Goal: Task Accomplishment & Management: Manage account settings

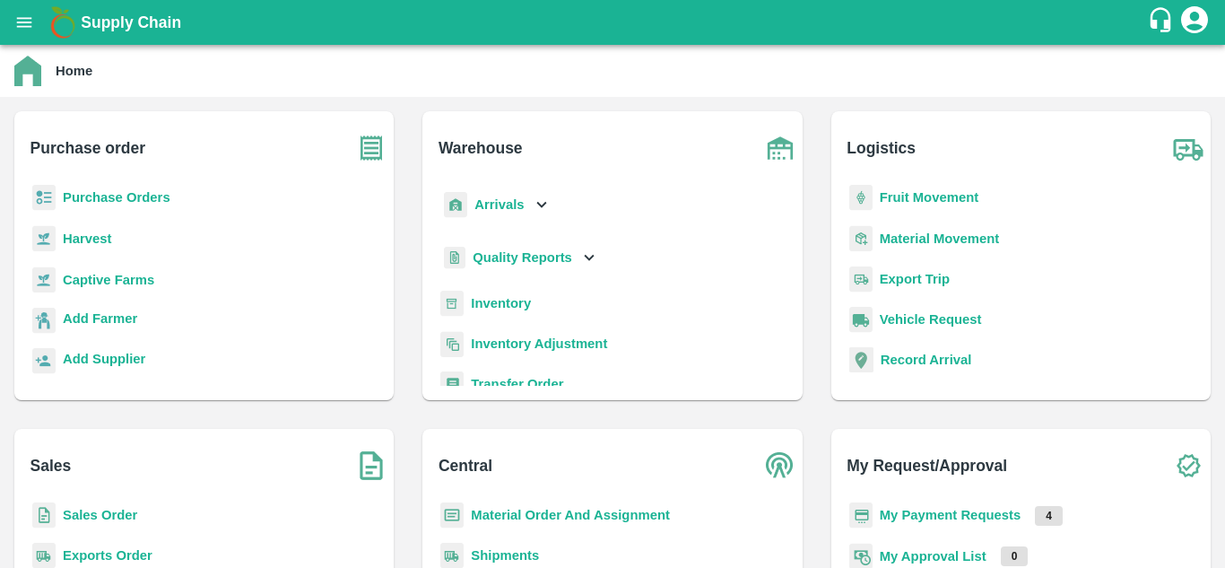
click at [102, 194] on b "Purchase Orders" at bounding box center [117, 197] width 108 height 14
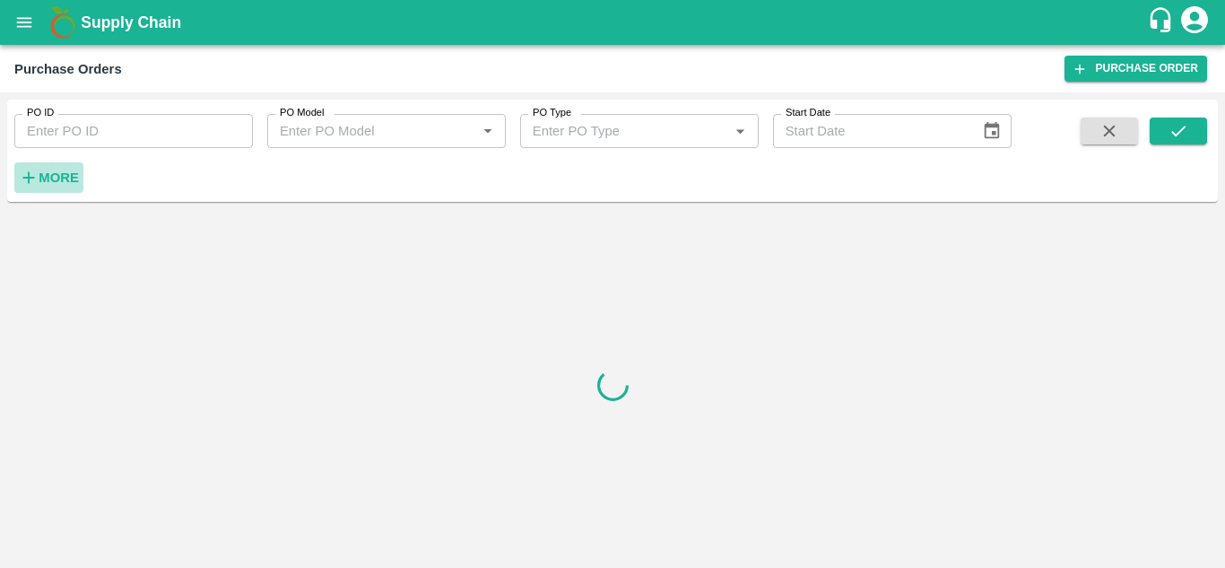
click at [65, 185] on strong "More" at bounding box center [59, 177] width 40 height 14
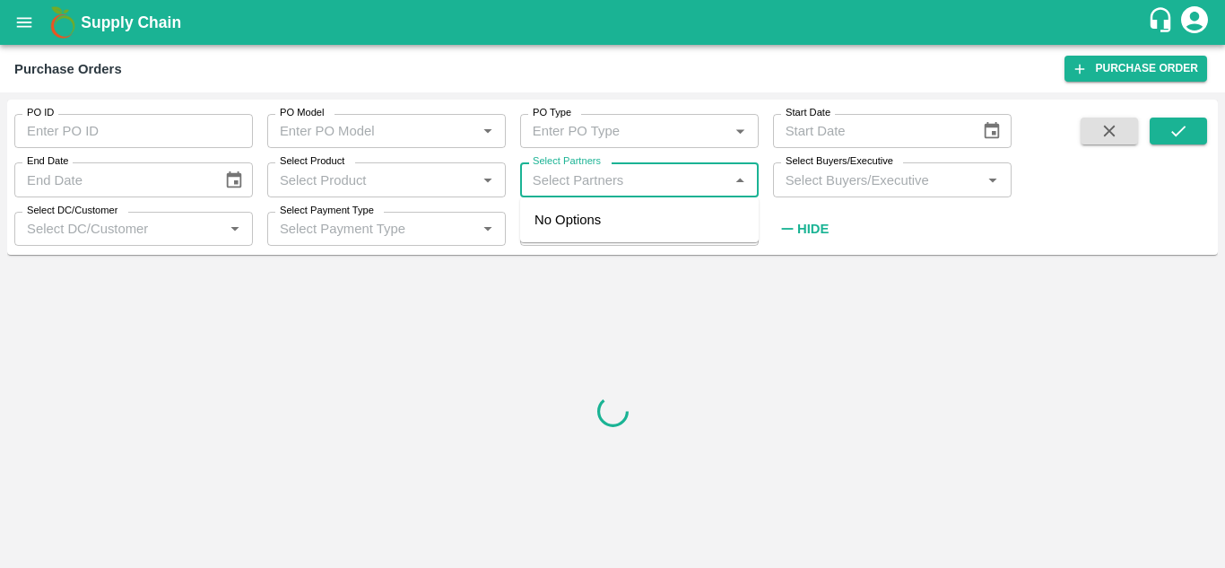
click at [618, 189] on input "Select Partners" at bounding box center [625, 179] width 198 height 23
paste input "9880977430"
type input "9880977430"
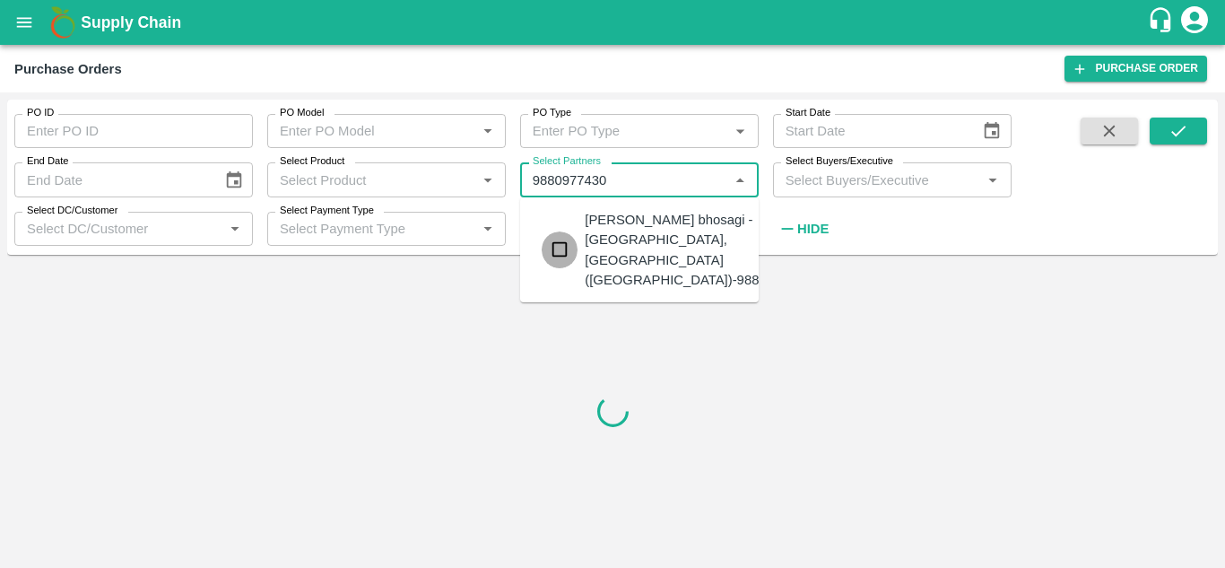
click at [561, 240] on input "checkbox" at bounding box center [560, 249] width 36 height 36
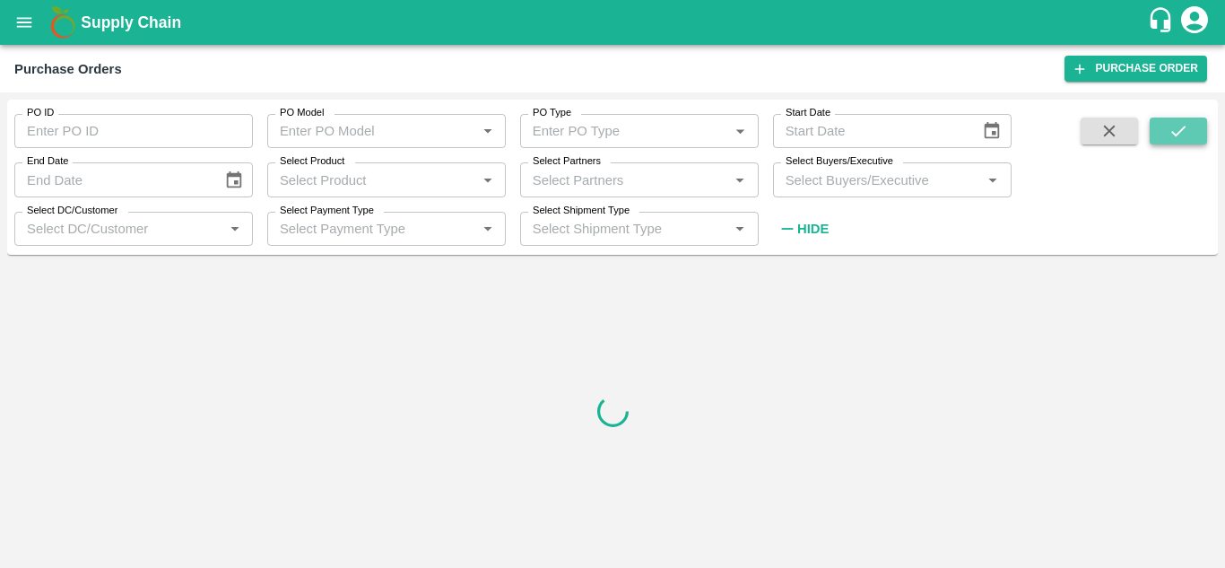
click at [1184, 131] on icon "submit" at bounding box center [1179, 131] width 20 height 20
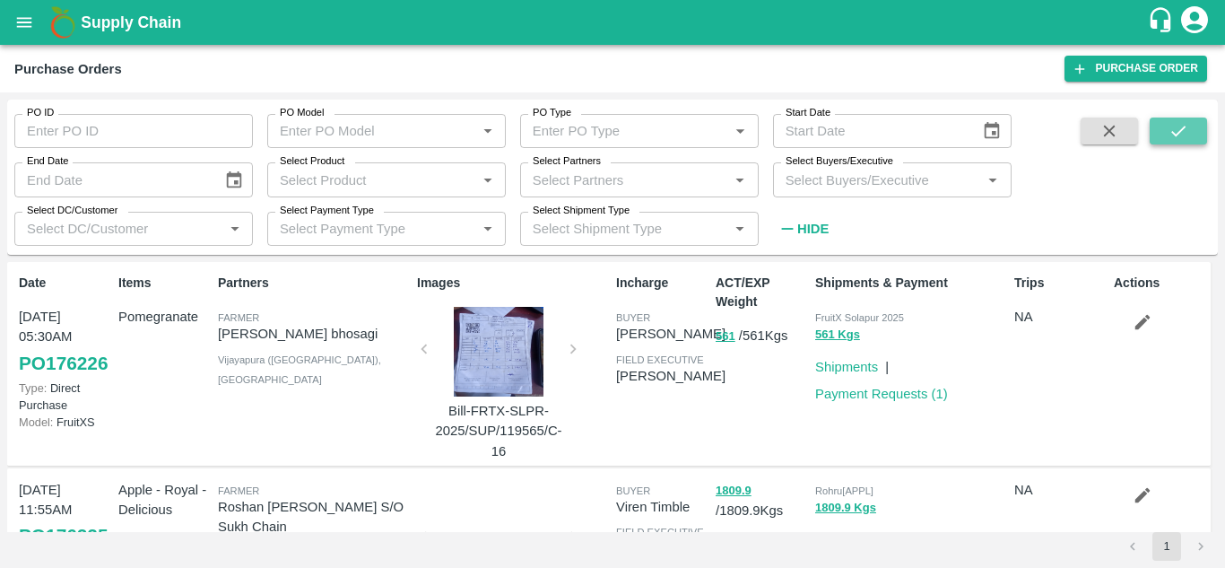
click at [1184, 131] on icon "submit" at bounding box center [1179, 131] width 20 height 20
click at [859, 391] on link "Payment Requests ( 1 )" at bounding box center [881, 394] width 133 height 14
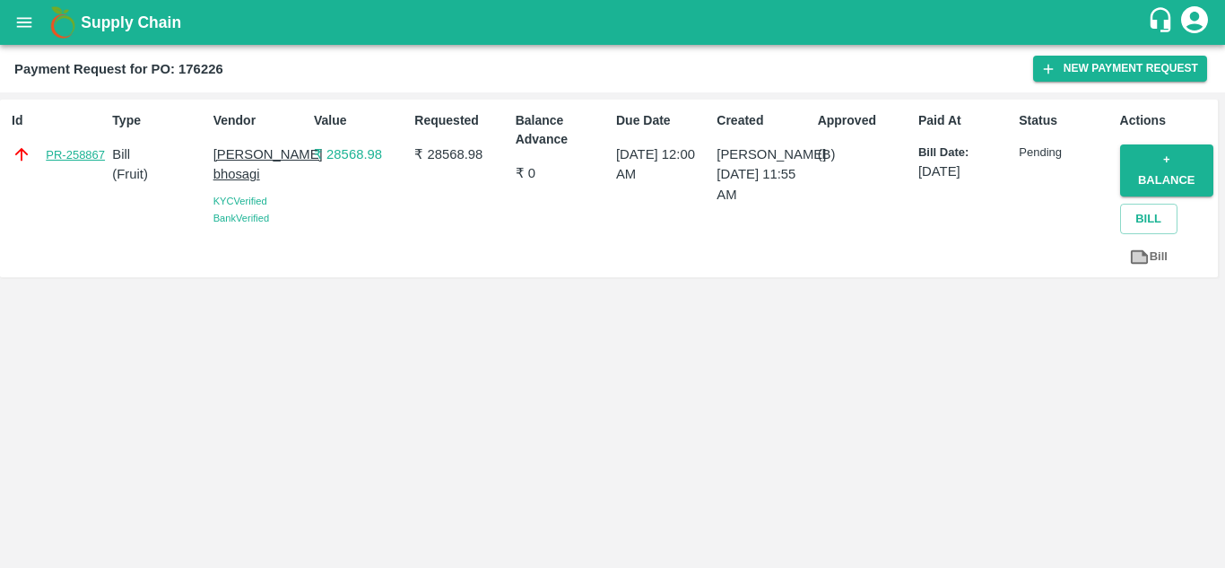
click at [89, 153] on link "PR-258867" at bounding box center [75, 155] width 59 height 18
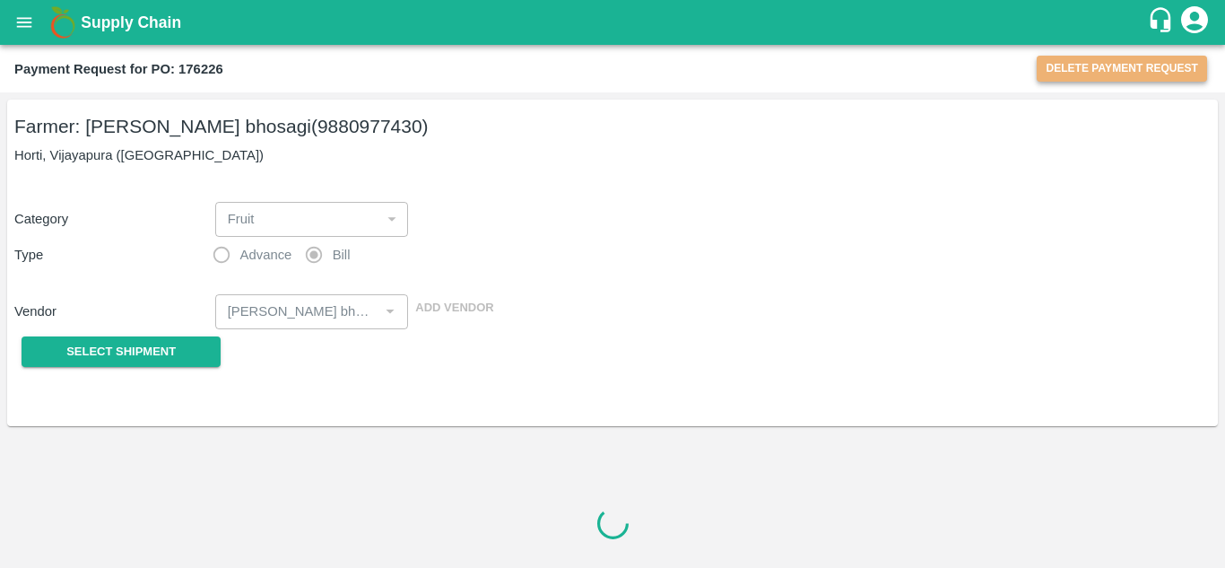
click at [1122, 61] on button "Delete Payment Request" at bounding box center [1122, 69] width 170 height 26
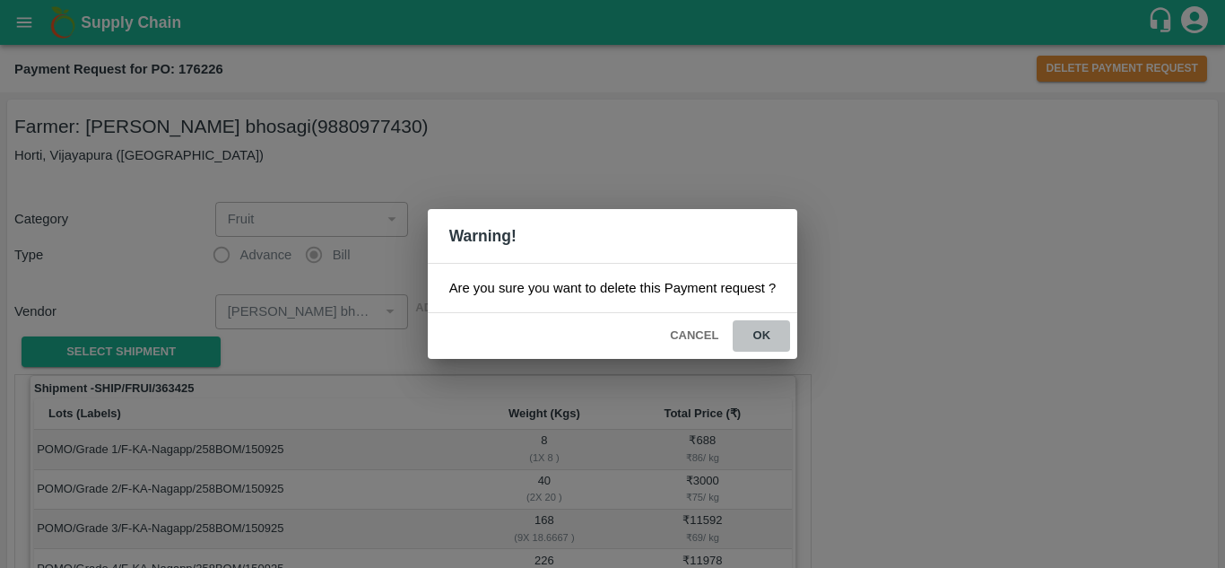
click at [764, 328] on button "ok" at bounding box center [761, 335] width 57 height 31
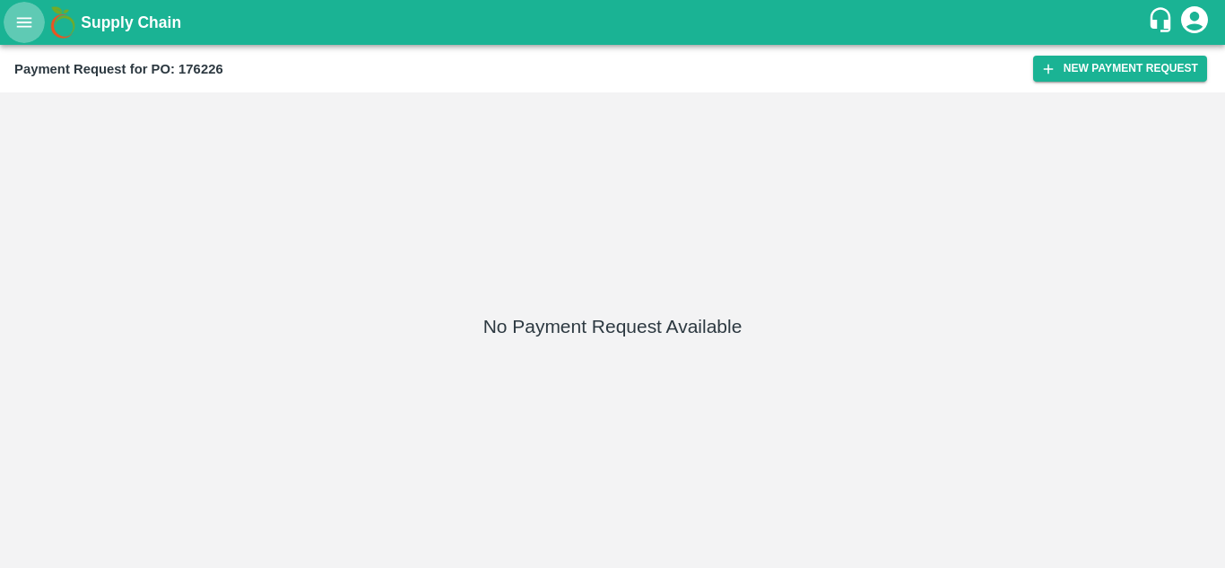
click at [22, 19] on icon "open drawer" at bounding box center [24, 22] width 15 height 10
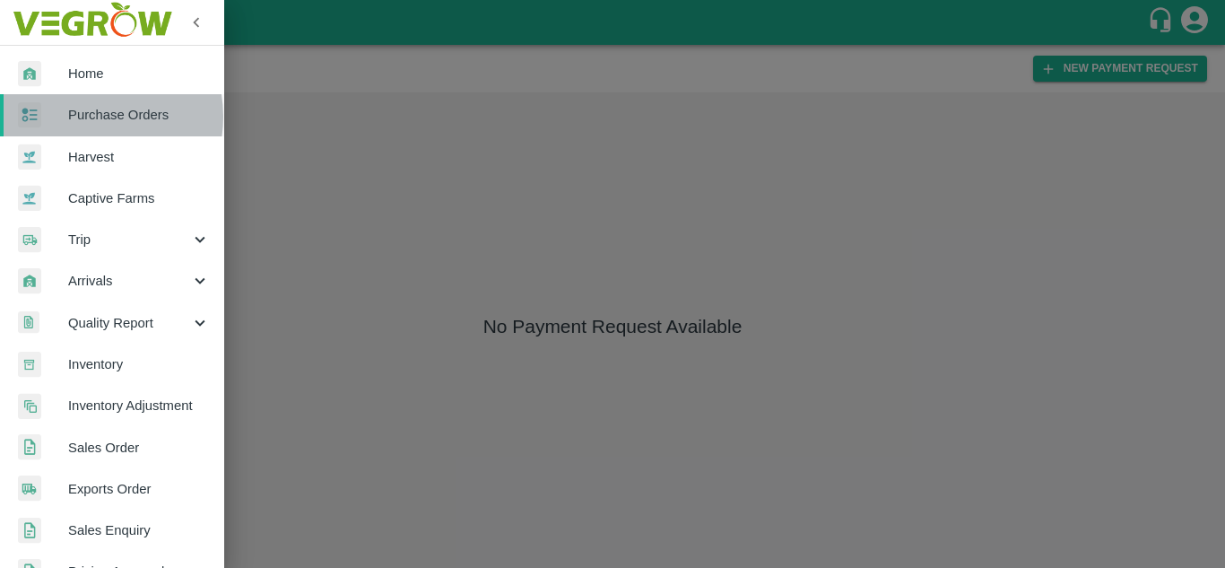
click at [85, 117] on span "Purchase Orders" at bounding box center [139, 115] width 142 height 20
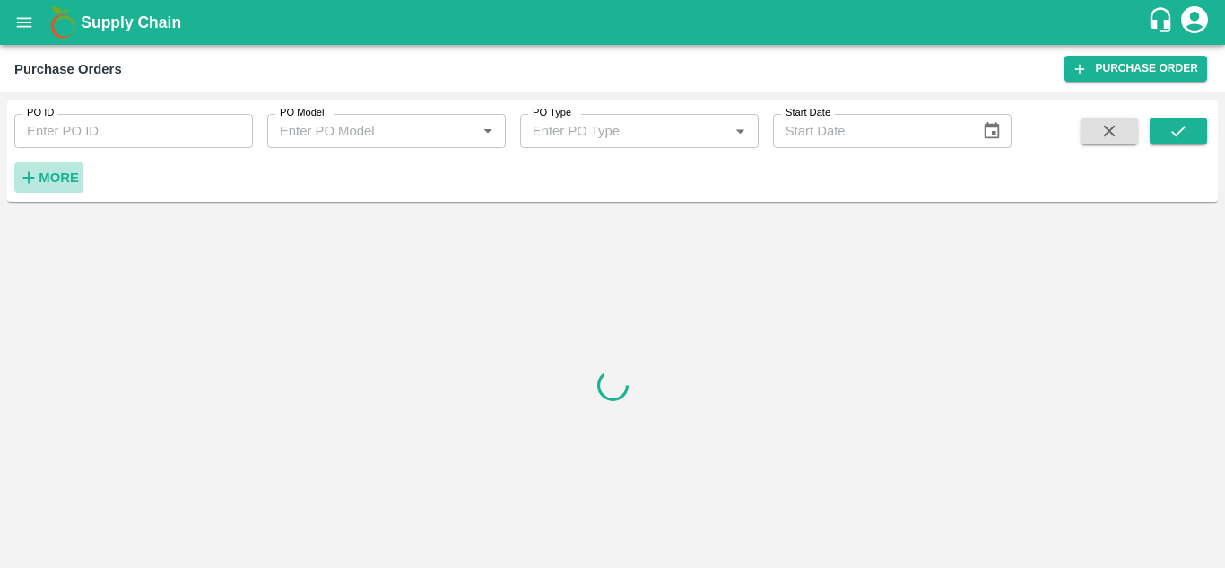
click at [65, 170] on h6 "More" at bounding box center [59, 177] width 40 height 23
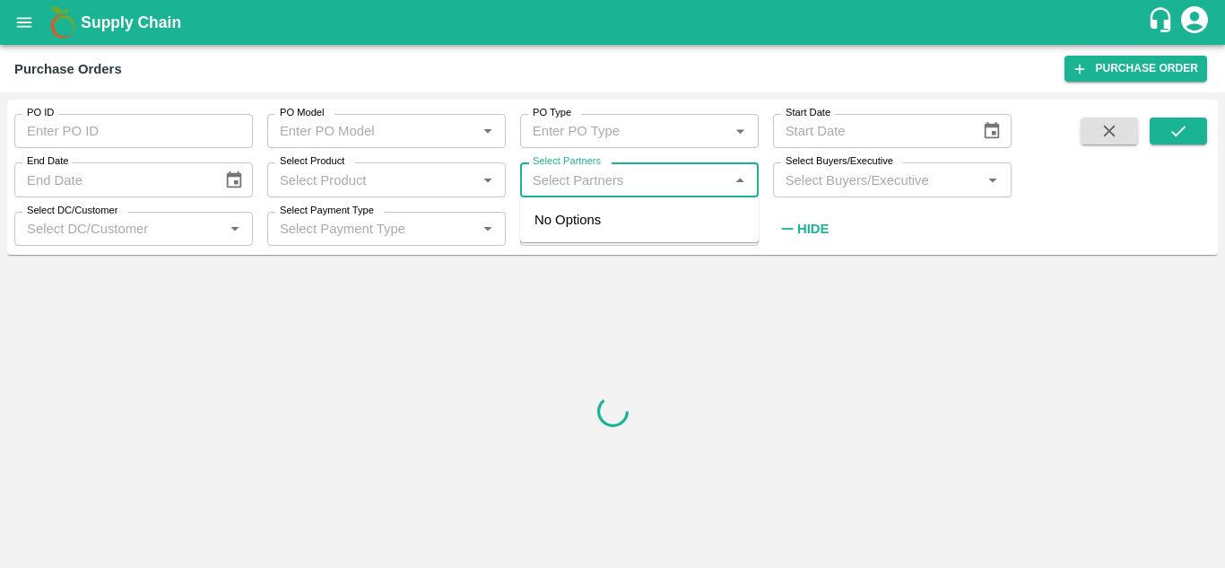
click at [623, 189] on input "Select Partners" at bounding box center [625, 179] width 198 height 23
paste input "9880977430"
type input "9880977430"
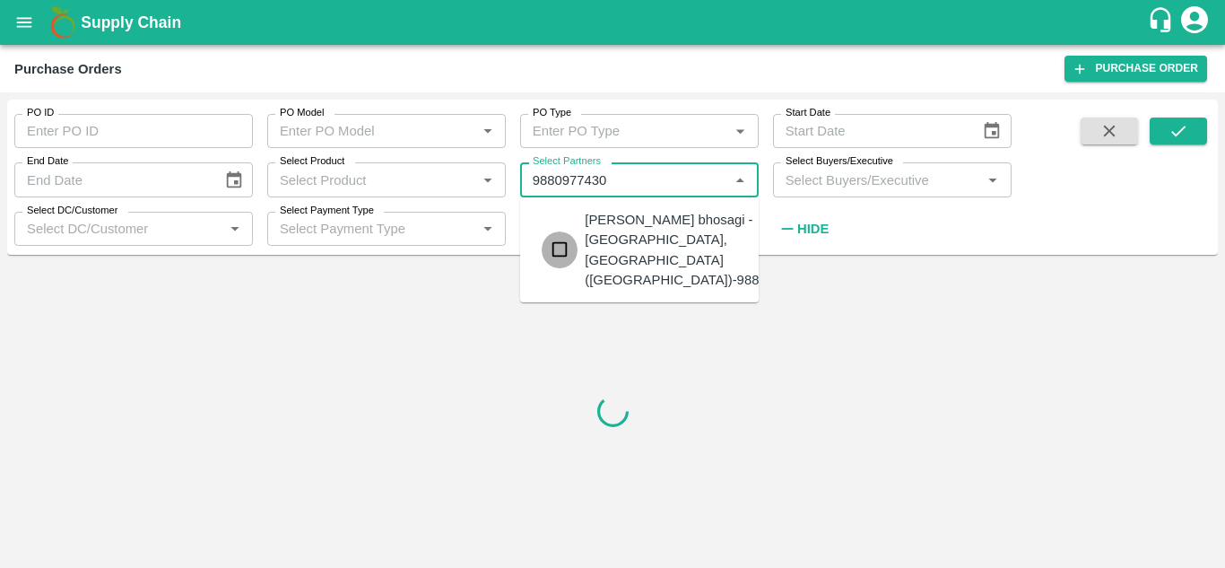
click at [572, 242] on input "checkbox" at bounding box center [560, 249] width 36 height 36
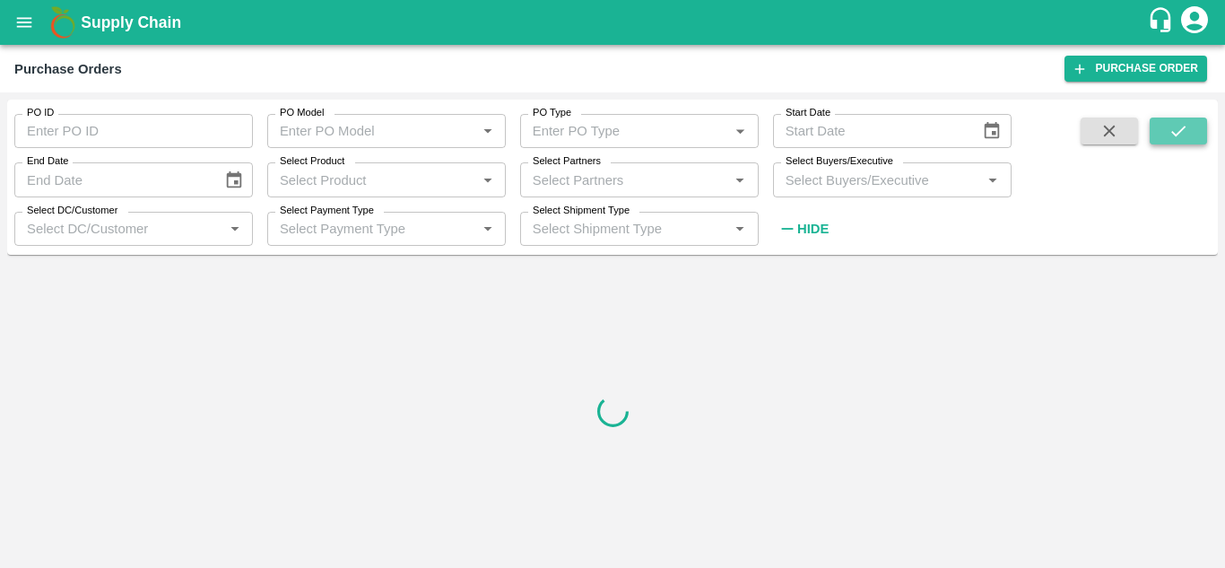
click at [1180, 137] on icon "submit" at bounding box center [1179, 131] width 20 height 20
click at [630, 195] on div "Select Partners   *" at bounding box center [639, 179] width 239 height 34
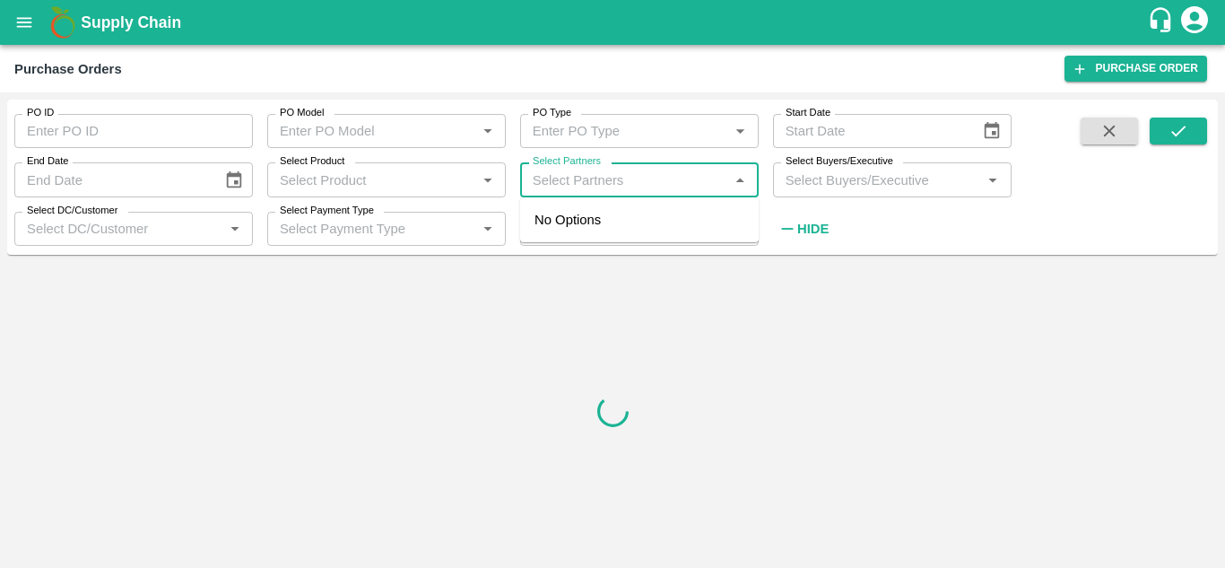
paste input "9880977430"
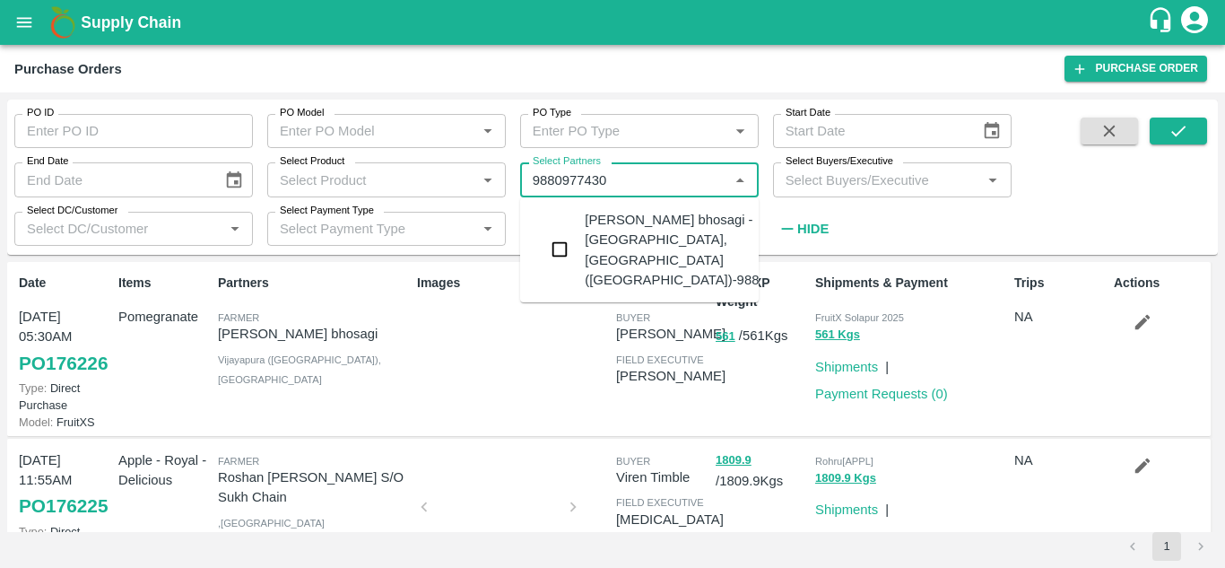
type input "9880977430"
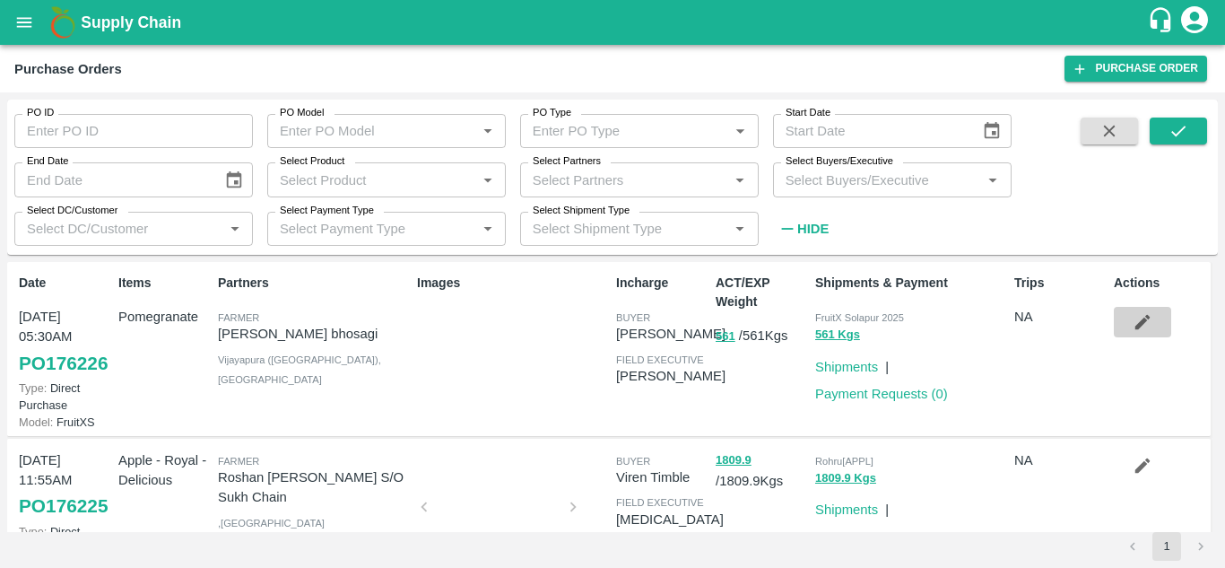
click at [1132, 334] on button "button" at bounding box center [1142, 322] width 57 height 31
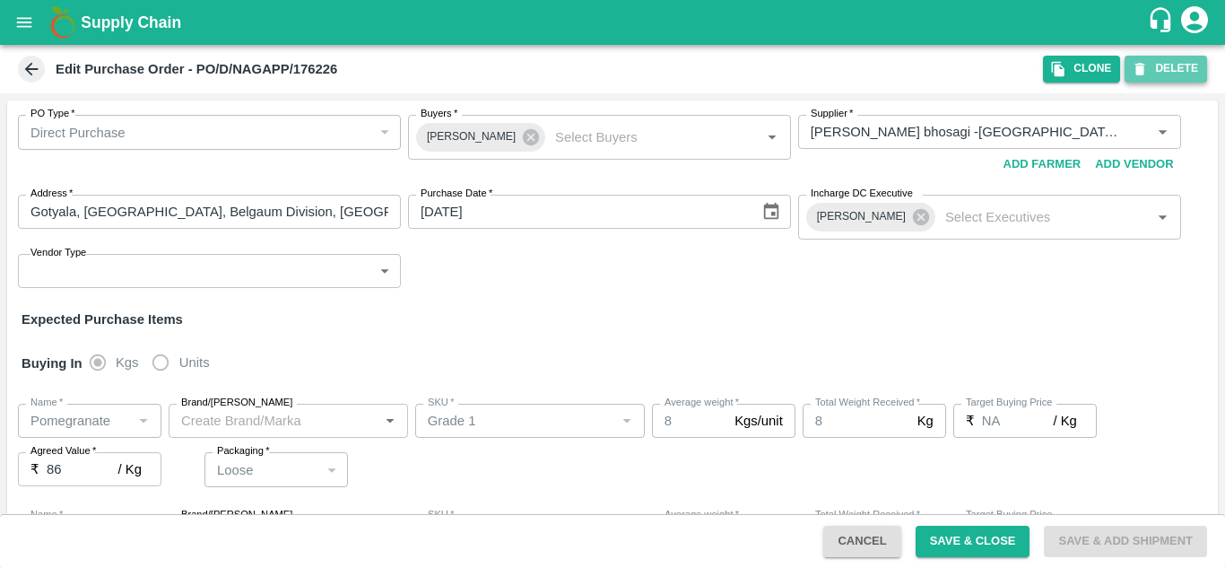
click at [1163, 73] on button "DELETE" at bounding box center [1166, 69] width 83 height 26
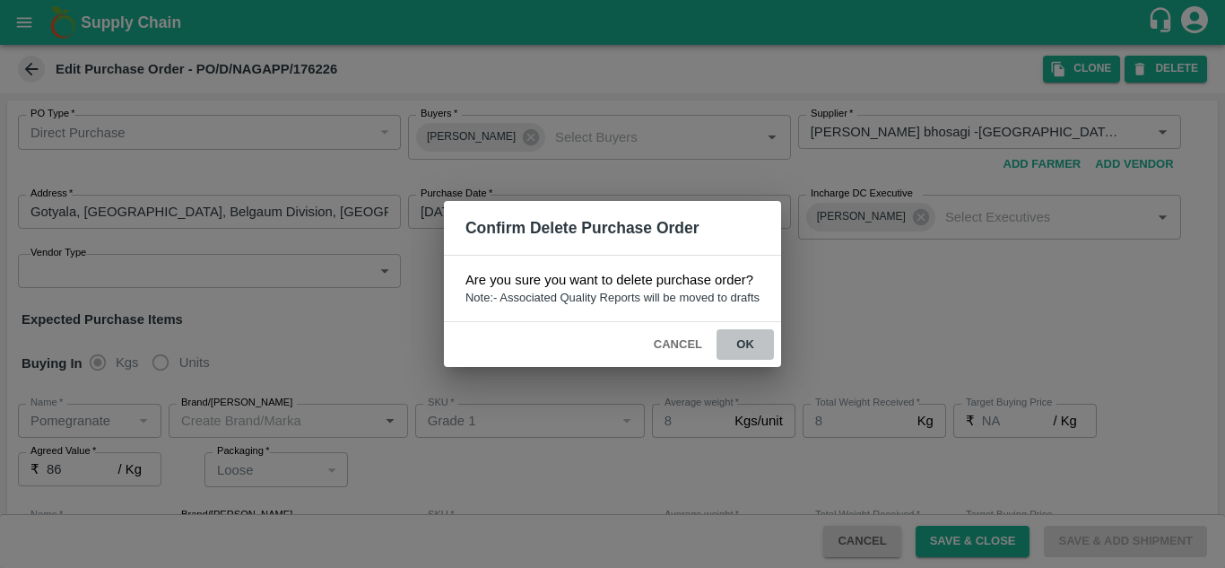
click at [743, 344] on button "ok" at bounding box center [745, 344] width 57 height 31
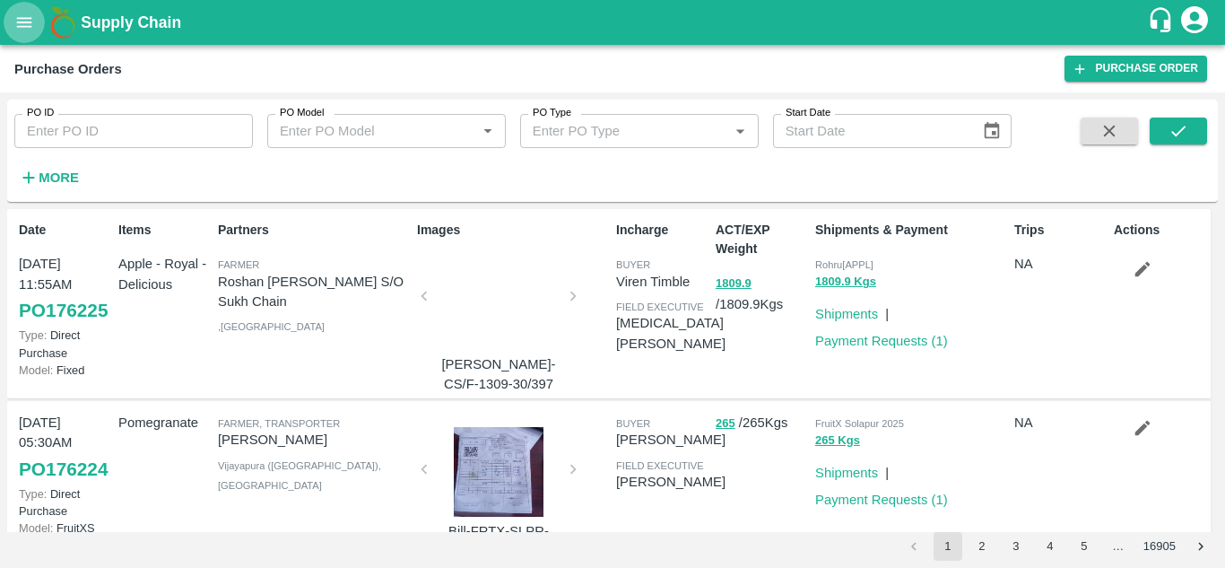
click at [30, 22] on icon "open drawer" at bounding box center [24, 22] width 15 height 10
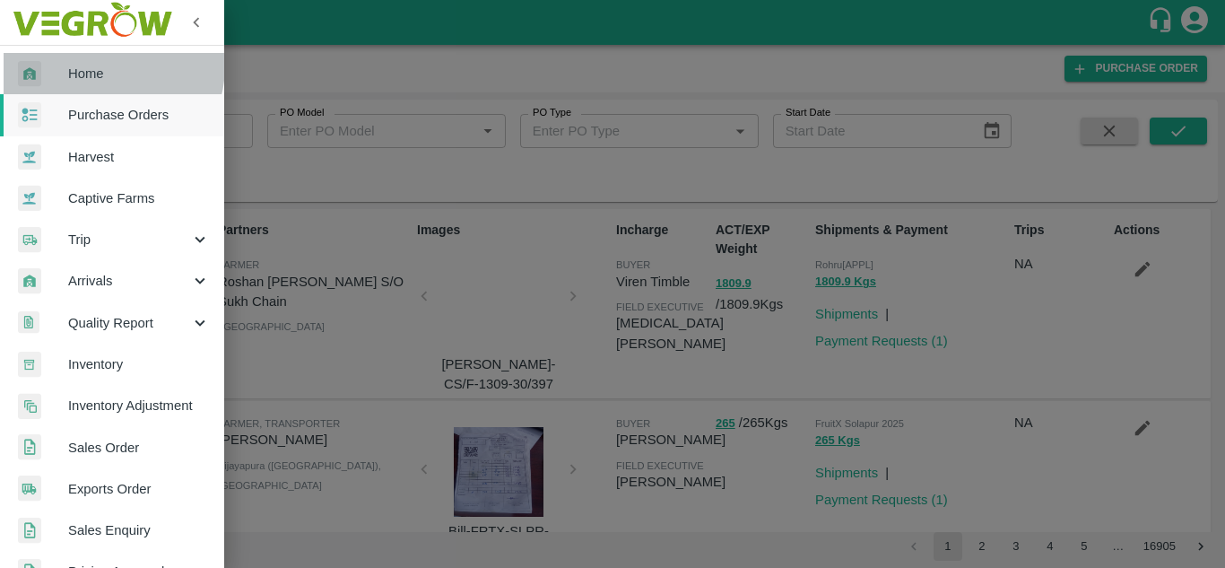
click at [100, 65] on span "Home" at bounding box center [139, 74] width 142 height 20
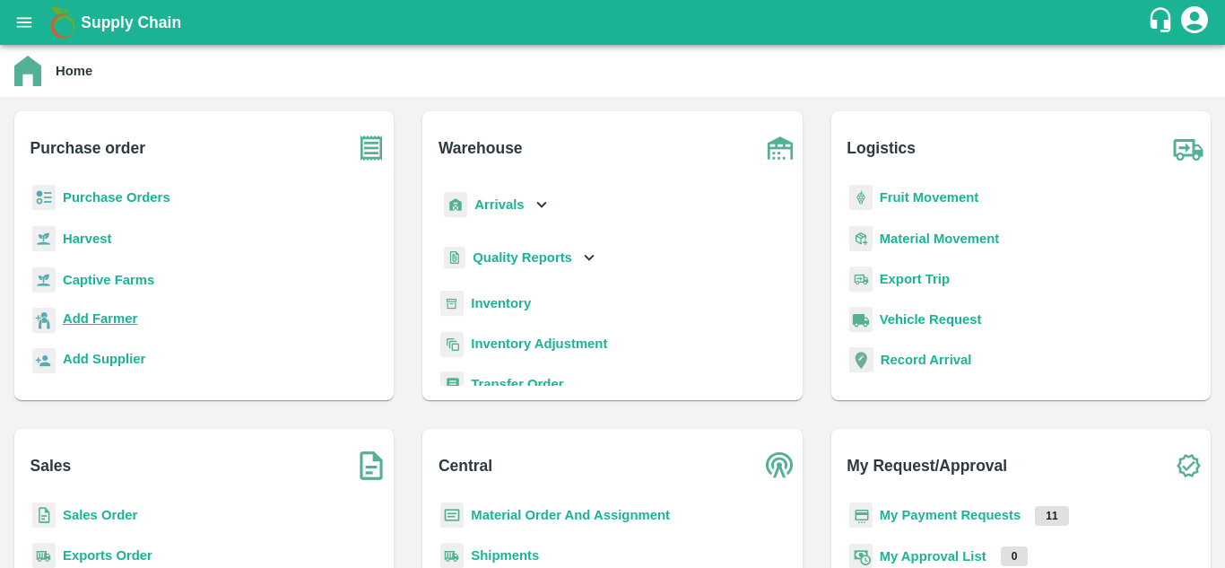
click at [95, 318] on b "Add Farmer" at bounding box center [100, 318] width 74 height 14
